Goal: Task Accomplishment & Management: Use online tool/utility

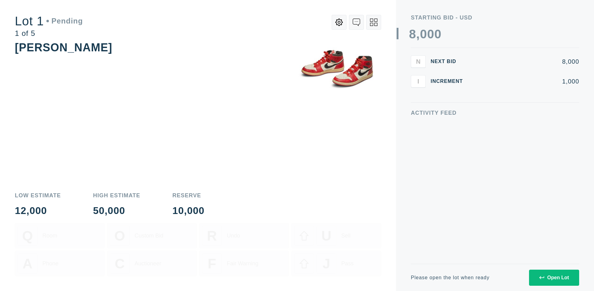
click at [554, 277] on div "Open Lot" at bounding box center [554, 278] width 30 height 6
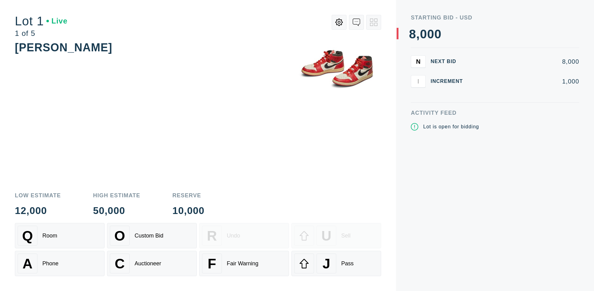
click at [336, 264] on div "J Pass" at bounding box center [336, 264] width 84 height 20
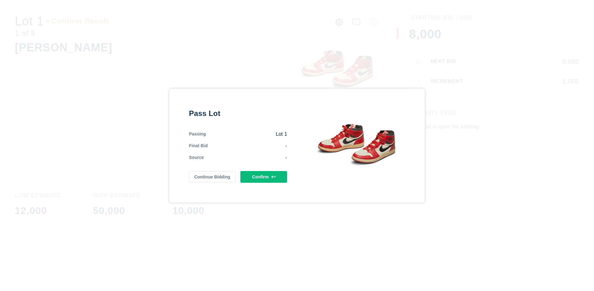
click at [264, 177] on button "Confirm" at bounding box center [263, 177] width 47 height 12
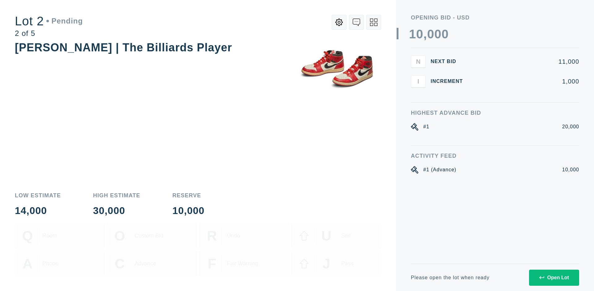
click at [554, 277] on div "Open Lot" at bounding box center [554, 278] width 30 height 6
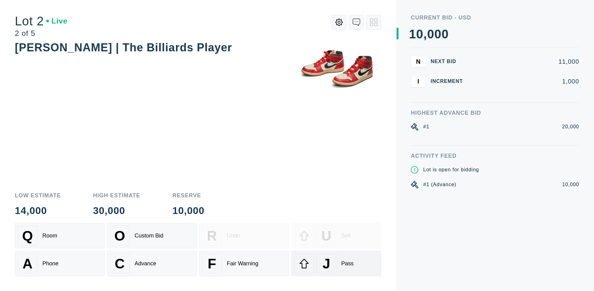
click at [336, 264] on div "J Pass" at bounding box center [336, 264] width 84 height 20
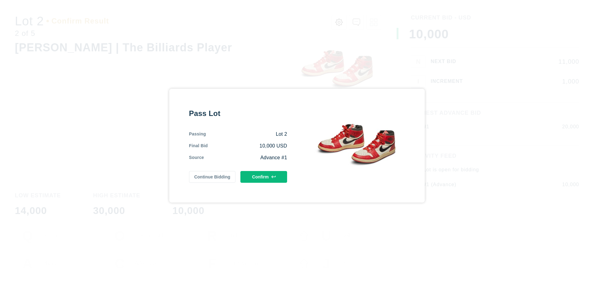
click at [264, 177] on button "Confirm" at bounding box center [263, 177] width 47 height 12
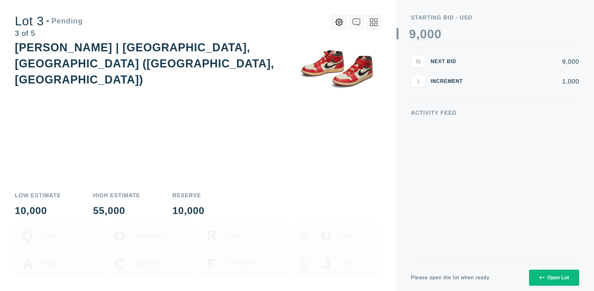
click at [554, 277] on div "Open Lot" at bounding box center [554, 278] width 30 height 6
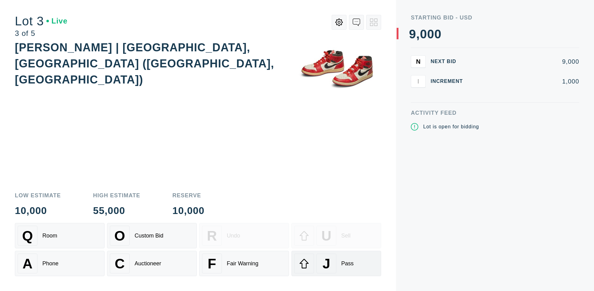
click at [336, 264] on div "J Pass" at bounding box center [336, 264] width 84 height 20
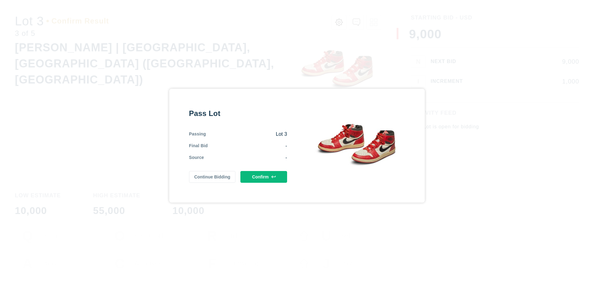
click at [264, 177] on button "Confirm" at bounding box center [263, 177] width 47 height 12
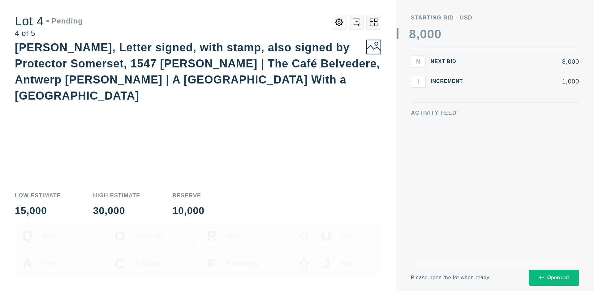
click at [374, 22] on icon at bounding box center [373, 22] width 7 height 7
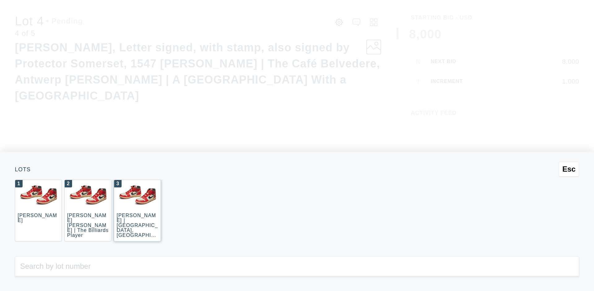
click at [137, 211] on div "3 [PERSON_NAME] | [GEOGRAPHIC_DATA], [GEOGRAPHIC_DATA] ([GEOGRAPHIC_DATA], [GEO…" at bounding box center [137, 211] width 47 height 62
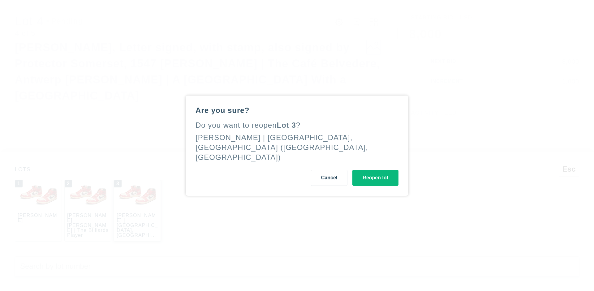
click at [375, 172] on button "Reopen lot" at bounding box center [375, 178] width 46 height 16
